Goal: Check status: Check status

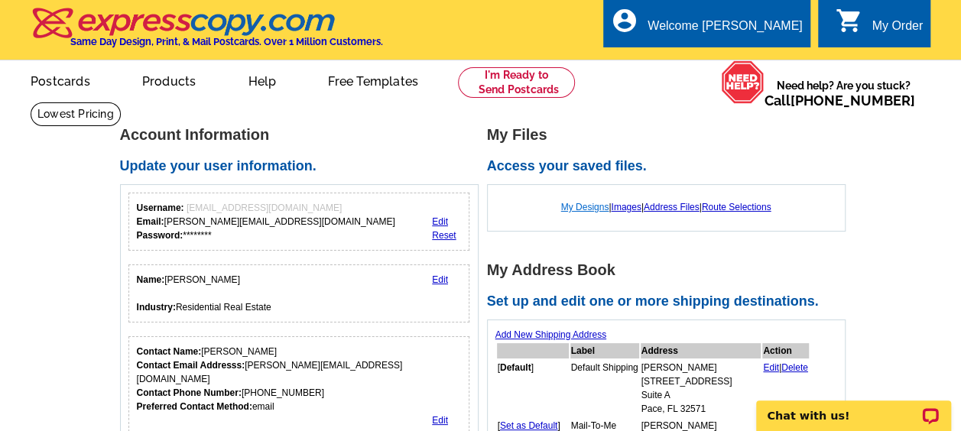
click at [594, 207] on link "My Designs" at bounding box center [585, 207] width 48 height 11
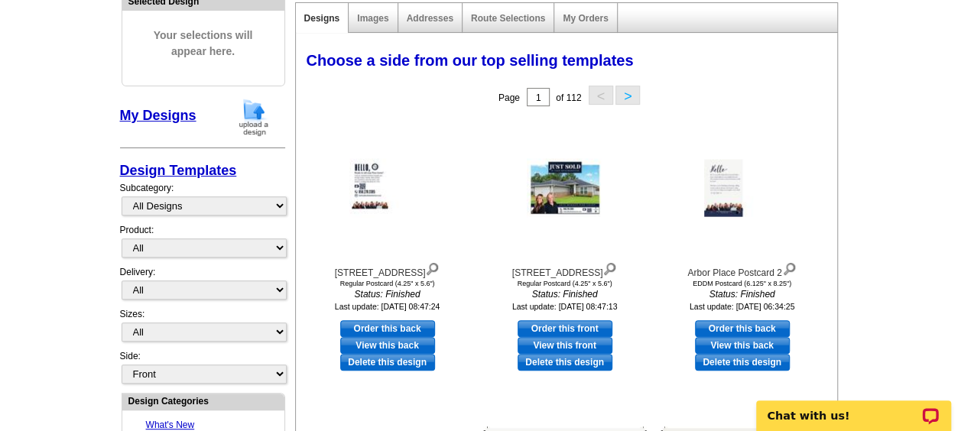
scroll to position [184, 0]
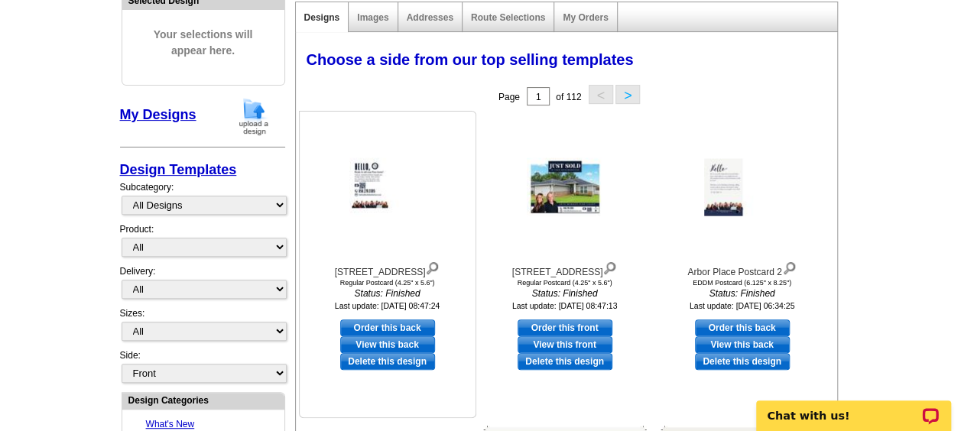
click at [414, 274] on div "4972 Wabash Pine Ct. 2" at bounding box center [388, 268] width 168 height 21
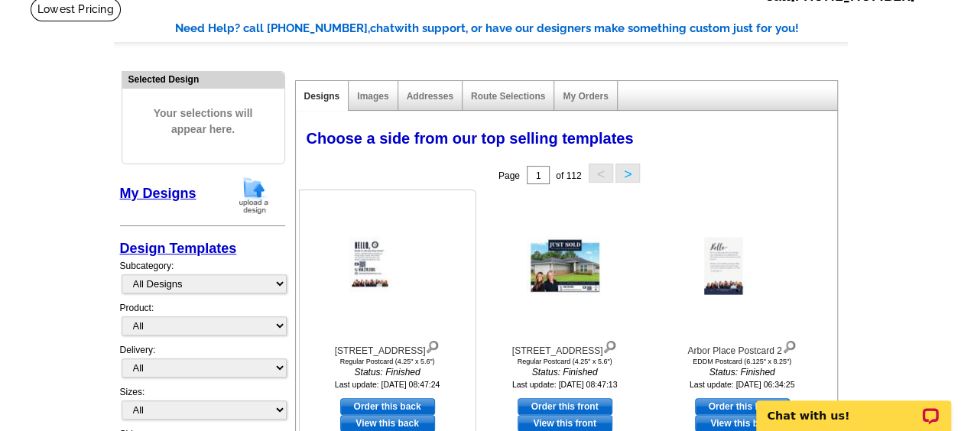
scroll to position [0, 0]
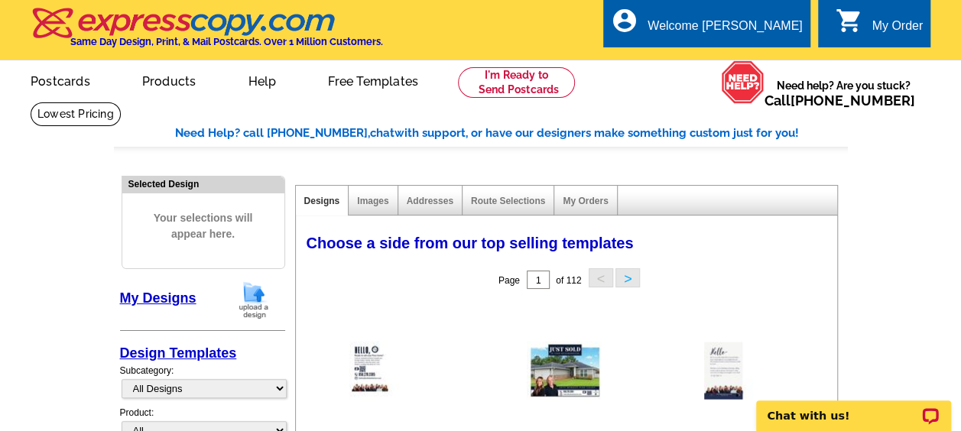
click at [576, 195] on div "My Orders" at bounding box center [585, 201] width 63 height 30
click at [593, 206] on link "My Orders" at bounding box center [585, 201] width 45 height 11
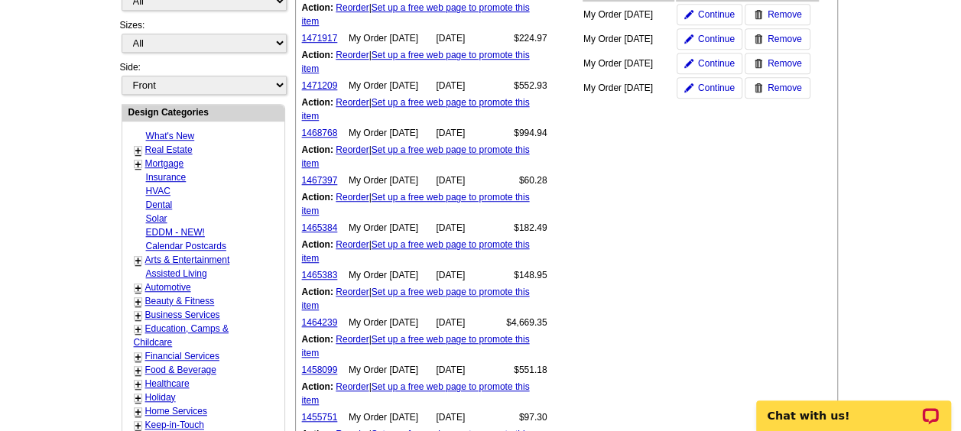
scroll to position [473, 0]
click at [323, 323] on link "1464239" at bounding box center [320, 322] width 36 height 11
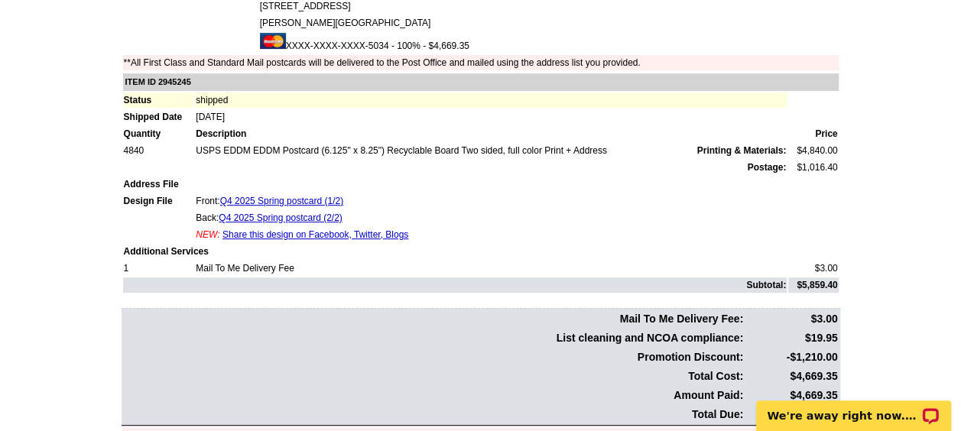
scroll to position [173, 0]
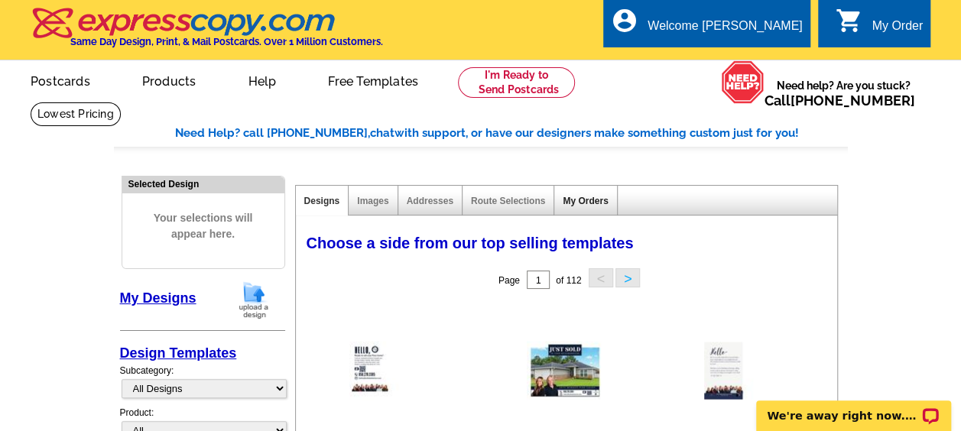
click at [584, 200] on link "My Orders" at bounding box center [585, 201] width 45 height 11
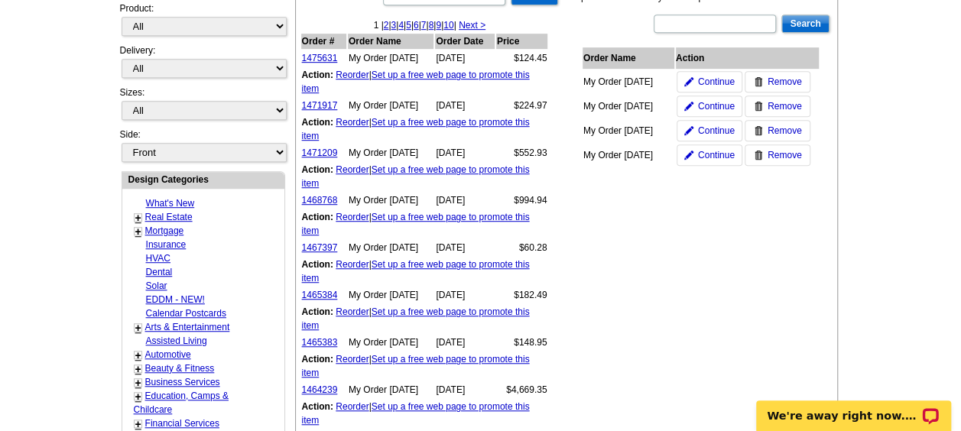
scroll to position [405, 0]
click at [320, 340] on link "1465383" at bounding box center [320, 341] width 36 height 11
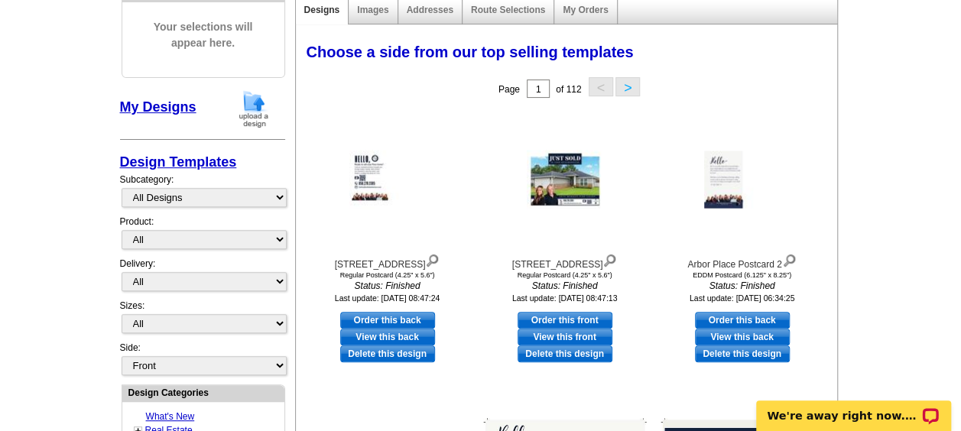
scroll to position [154, 0]
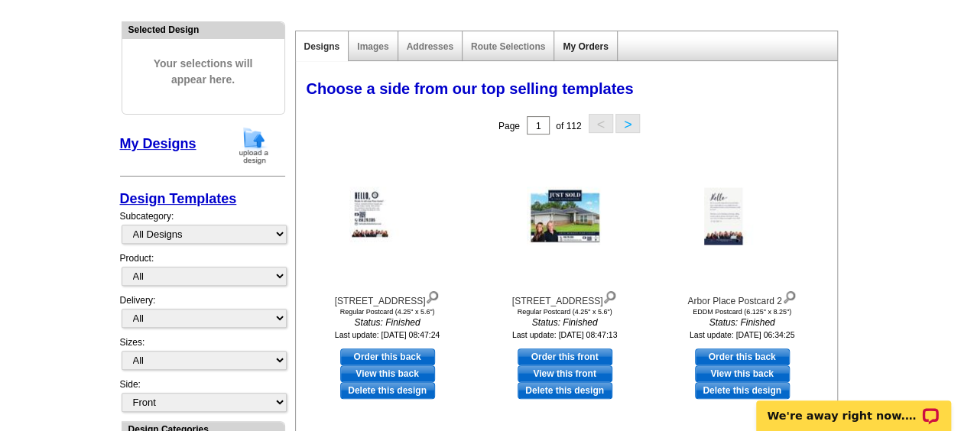
click at [597, 44] on link "My Orders" at bounding box center [585, 46] width 45 height 11
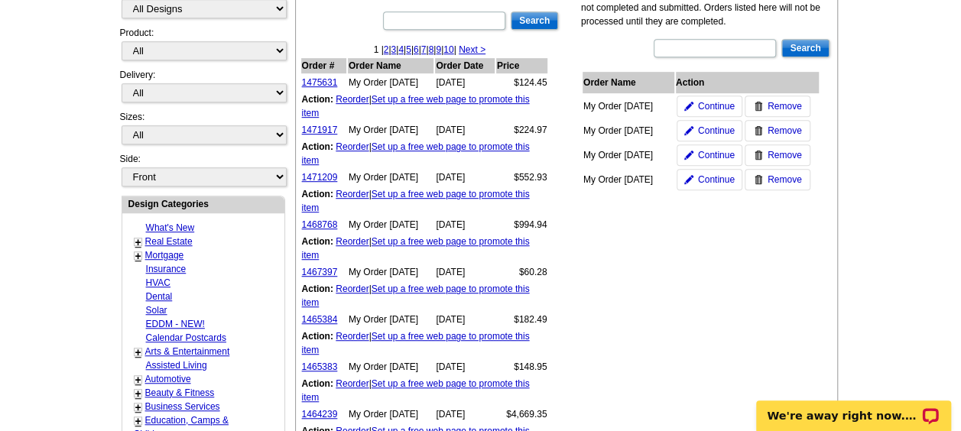
scroll to position [383, 0]
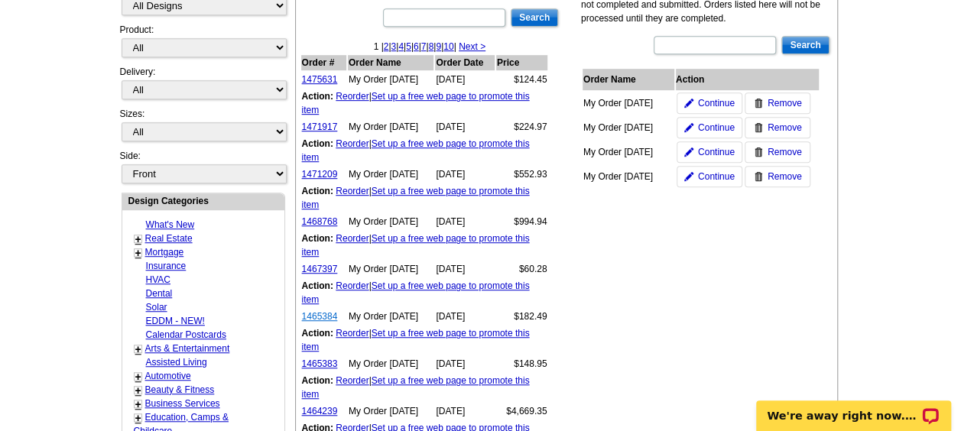
click at [320, 319] on link "1465384" at bounding box center [320, 316] width 36 height 11
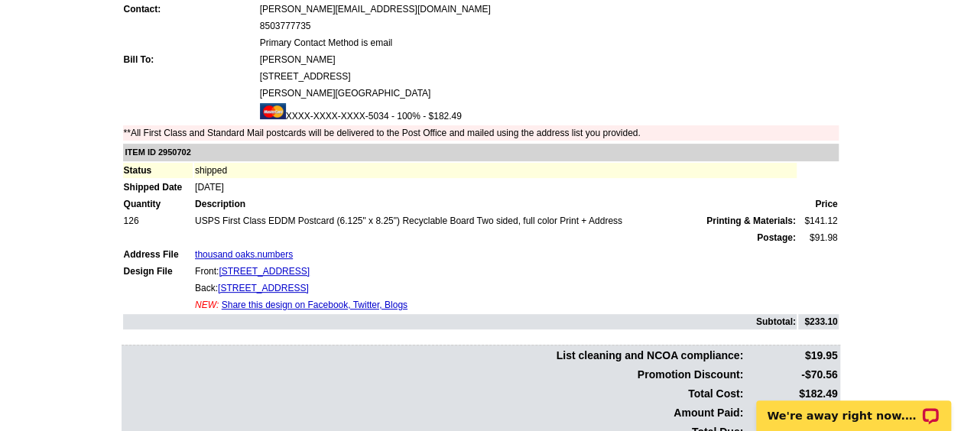
scroll to position [171, 0]
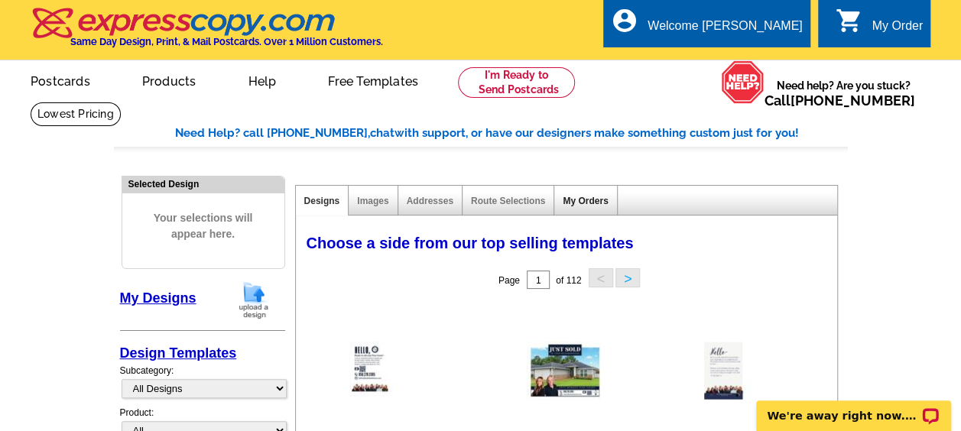
click at [593, 204] on link "My Orders" at bounding box center [585, 201] width 45 height 11
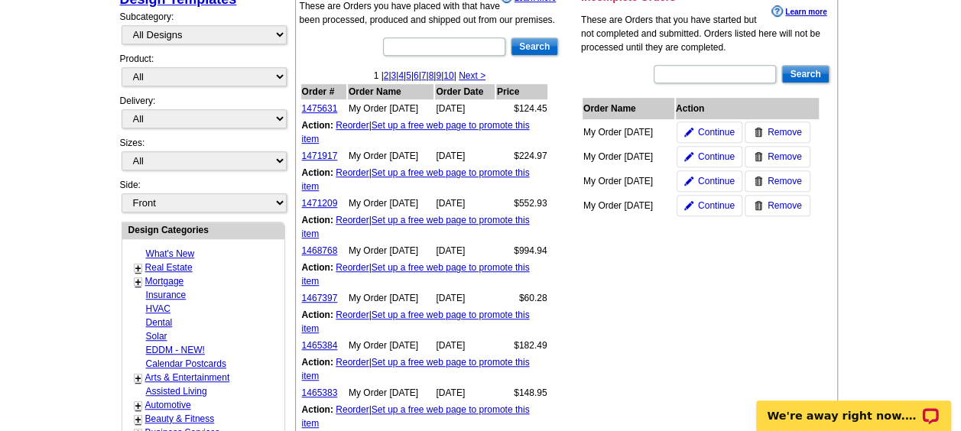
scroll to position [355, 0]
click at [319, 302] on link "1467397" at bounding box center [320, 297] width 36 height 11
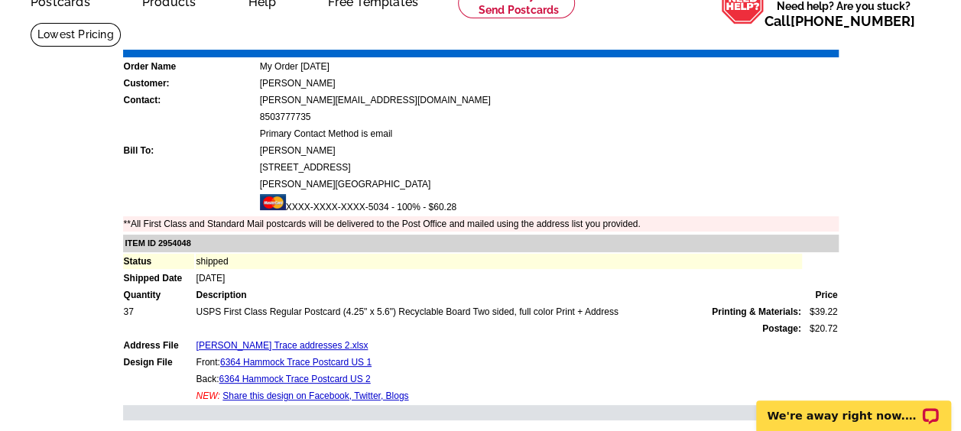
scroll to position [80, 0]
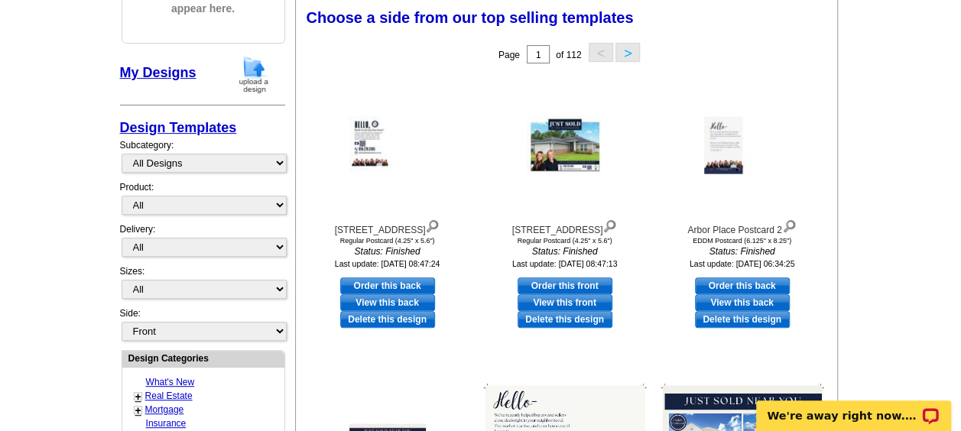
scroll to position [112, 0]
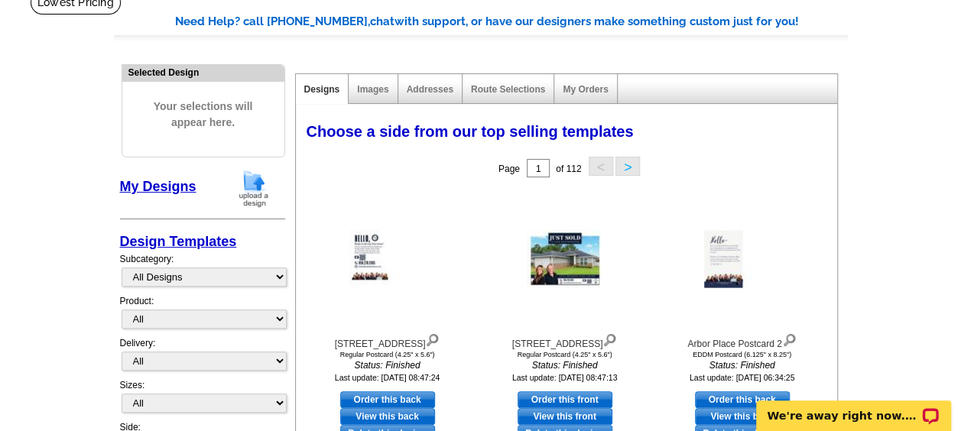
click at [593, 78] on div "My Orders" at bounding box center [585, 89] width 63 height 30
click at [587, 89] on link "My Orders" at bounding box center [585, 89] width 45 height 11
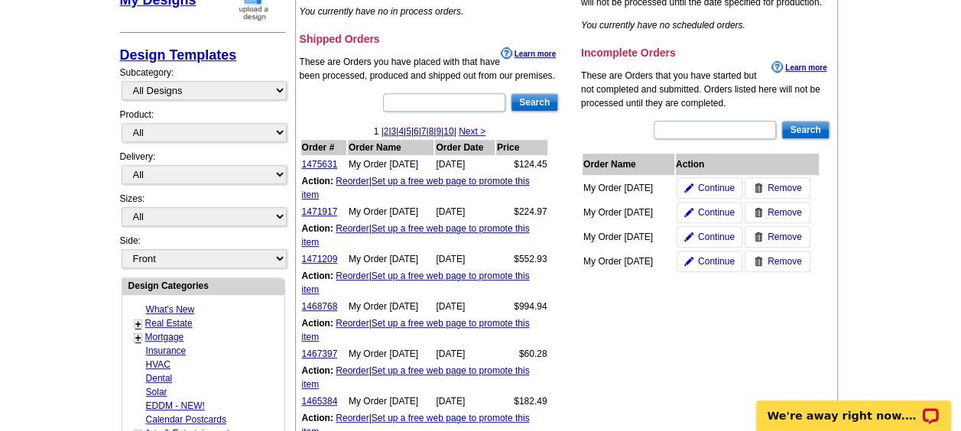
scroll to position [299, 0]
click at [308, 308] on link "1468768" at bounding box center [320, 306] width 36 height 11
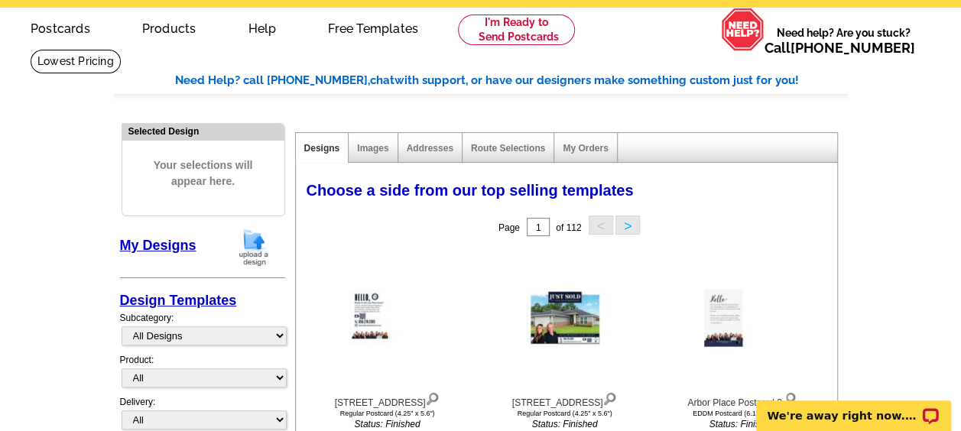
scroll to position [43, 0]
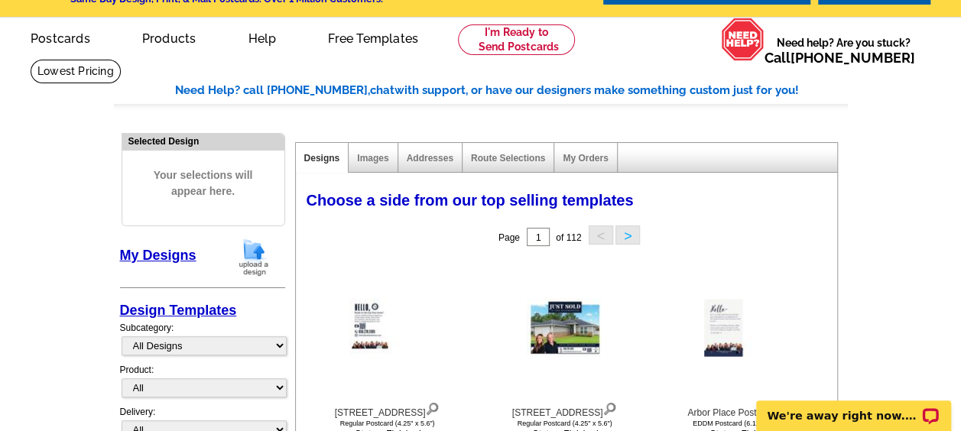
click at [610, 164] on div "My Orders" at bounding box center [585, 158] width 63 height 30
click at [584, 159] on link "My Orders" at bounding box center [585, 158] width 45 height 11
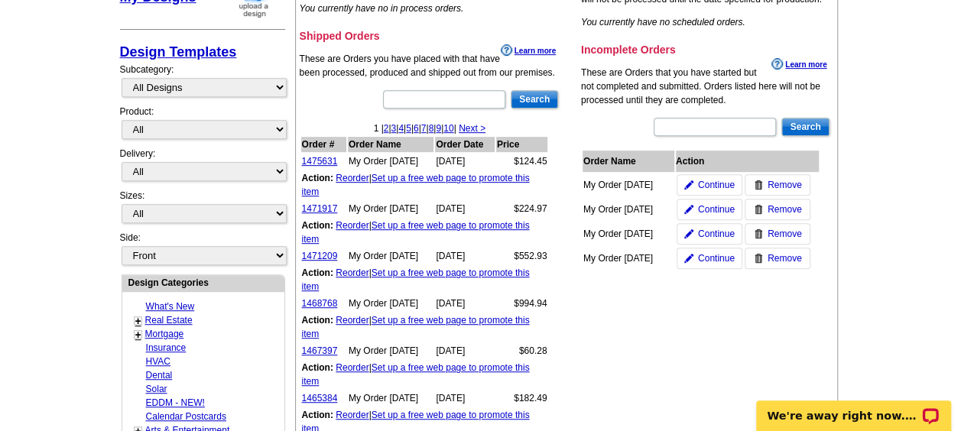
scroll to position [302, 0]
click at [323, 257] on link "1471209" at bounding box center [320, 255] width 36 height 11
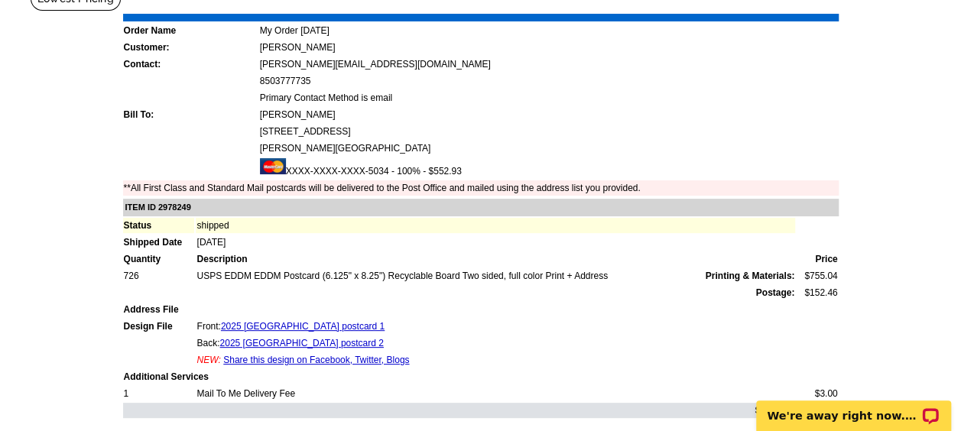
scroll to position [118, 0]
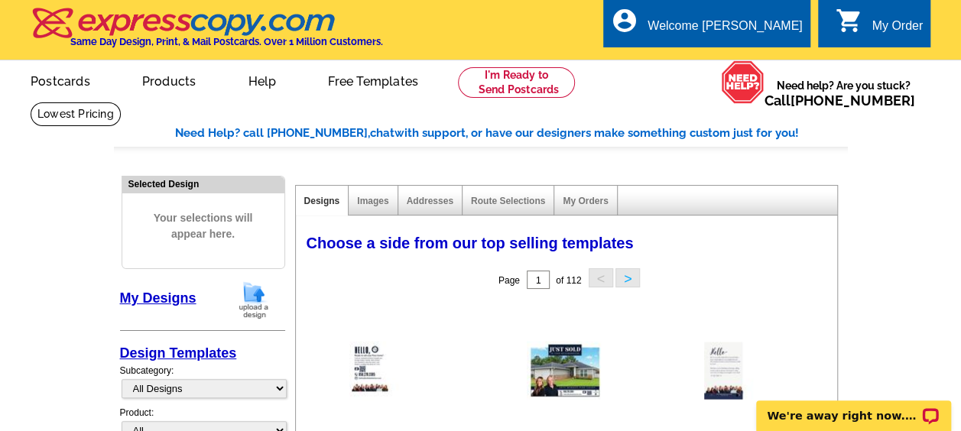
click at [577, 214] on div "My Orders" at bounding box center [585, 201] width 63 height 30
click at [584, 206] on div "My Orders" at bounding box center [585, 201] width 63 height 30
click at [589, 203] on link "My Orders" at bounding box center [585, 201] width 45 height 11
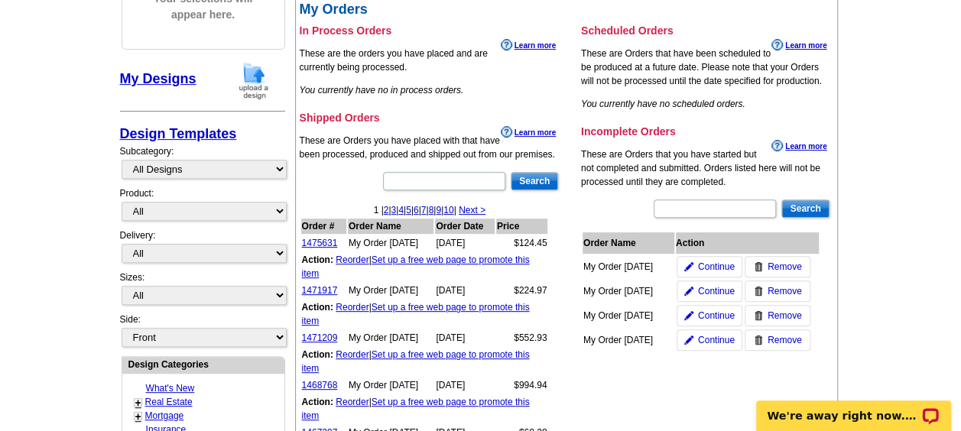
scroll to position [221, 0]
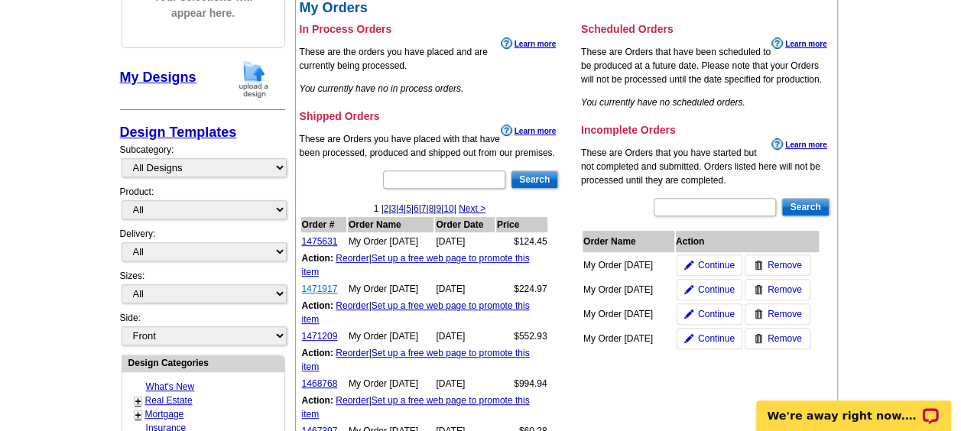
click at [316, 284] on link "1471917" at bounding box center [320, 289] width 36 height 11
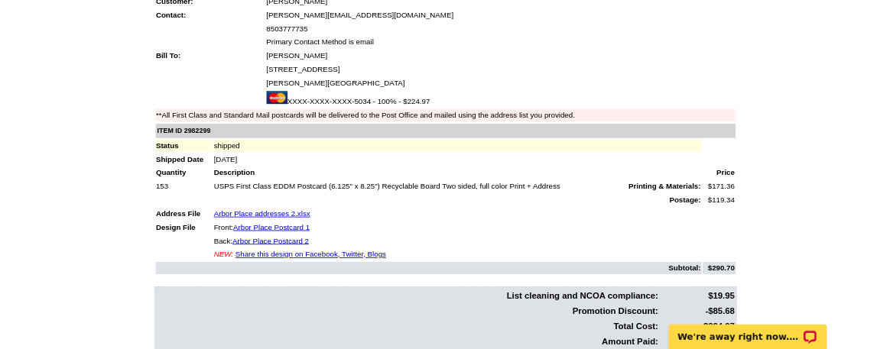
scroll to position [161, 0]
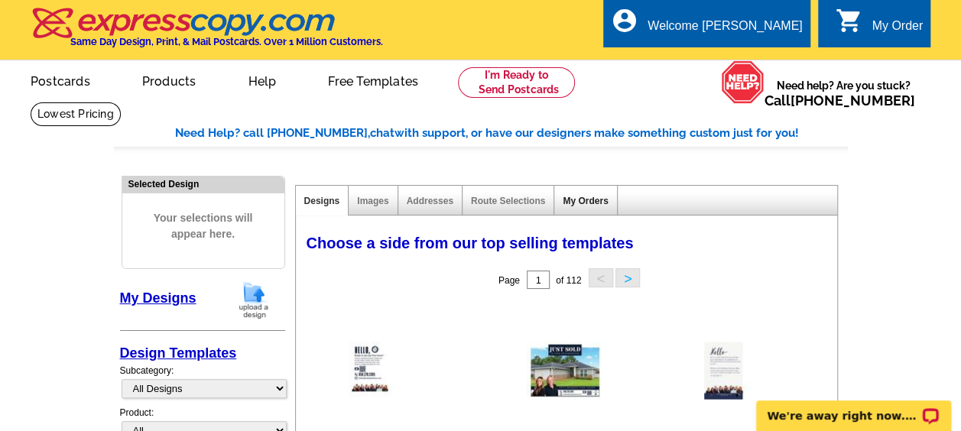
click at [575, 206] on div "My Orders" at bounding box center [585, 201] width 63 height 30
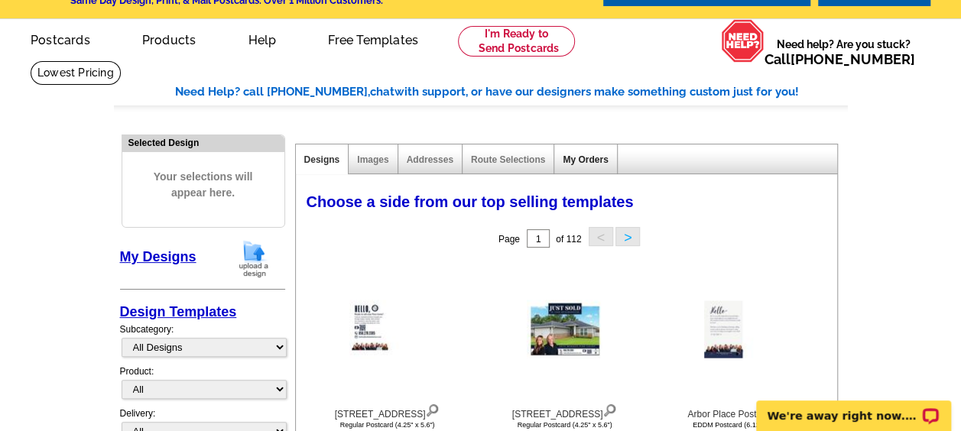
scroll to position [42, 0]
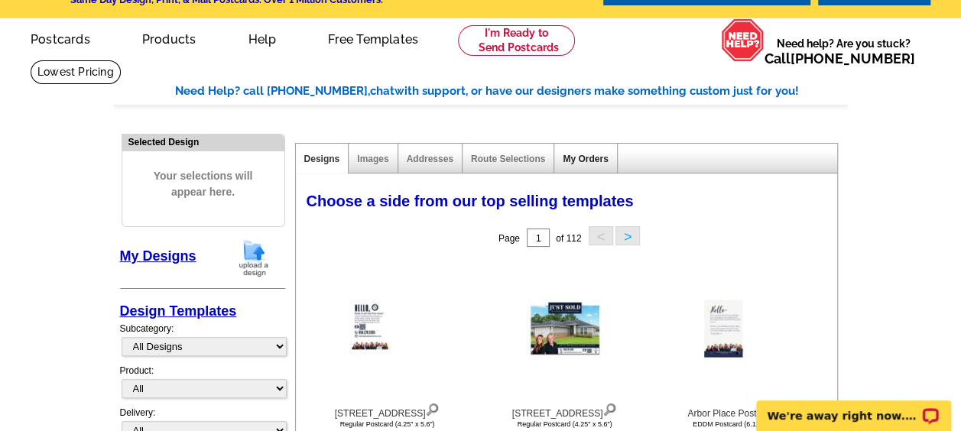
click at [580, 159] on link "My Orders" at bounding box center [585, 159] width 45 height 11
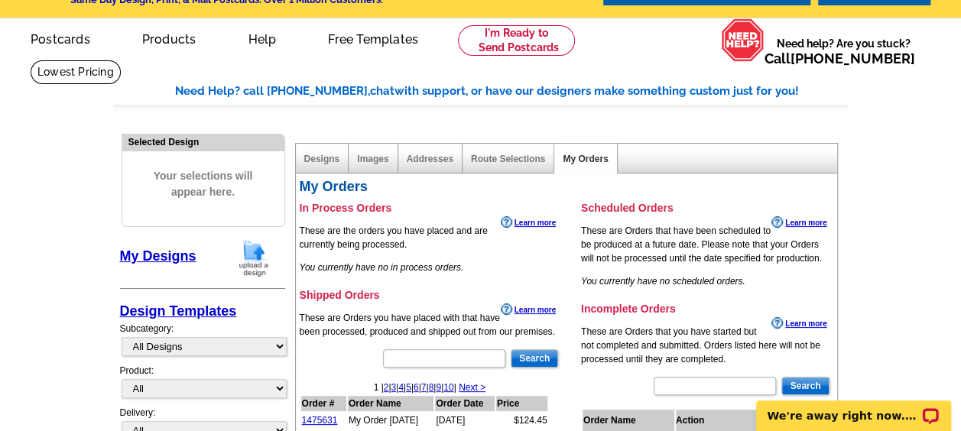
scroll to position [111, 0]
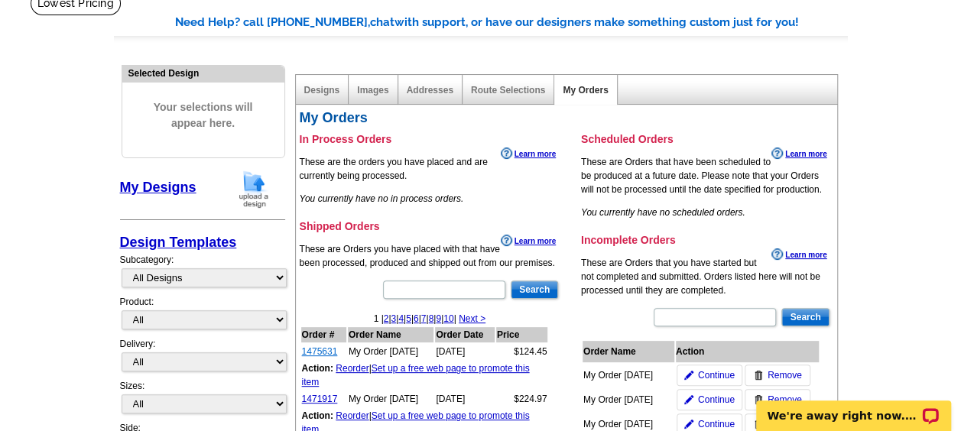
click at [317, 349] on link "1475631" at bounding box center [320, 351] width 36 height 11
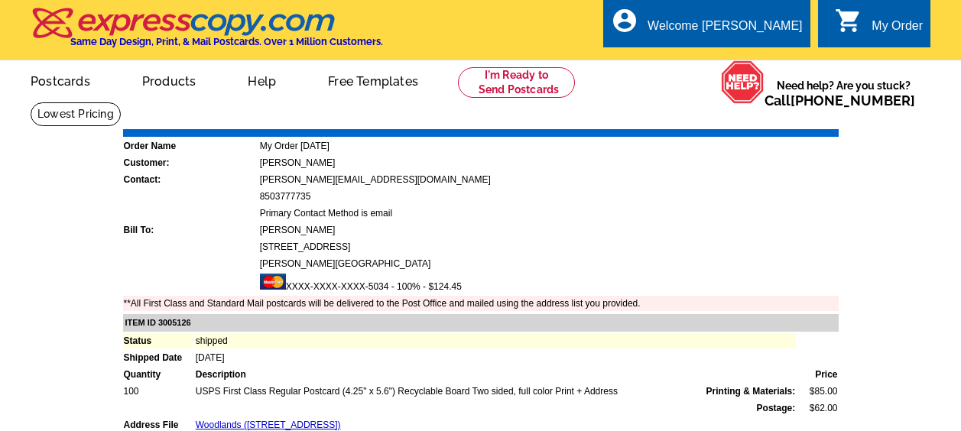
click at [317, 352] on td "[DATE]" at bounding box center [496, 357] width 602 height 15
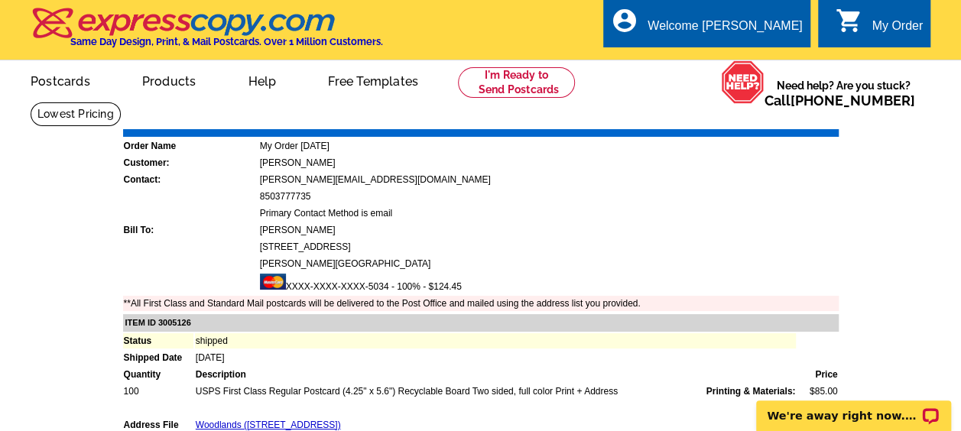
scroll to position [57, 0]
